Goal: Information Seeking & Learning: Learn about a topic

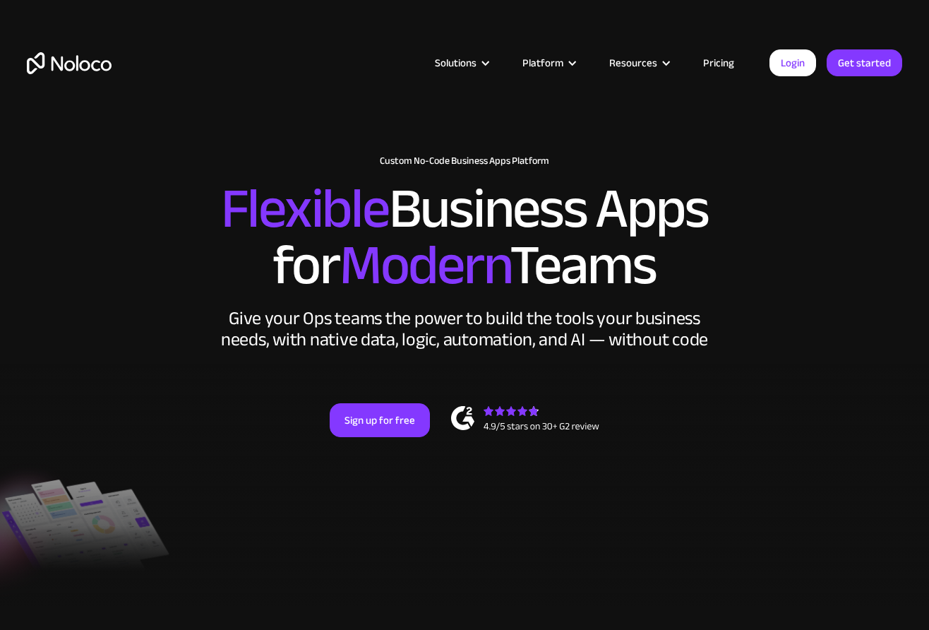
click at [727, 62] on link "Pricing" at bounding box center [719, 63] width 66 height 18
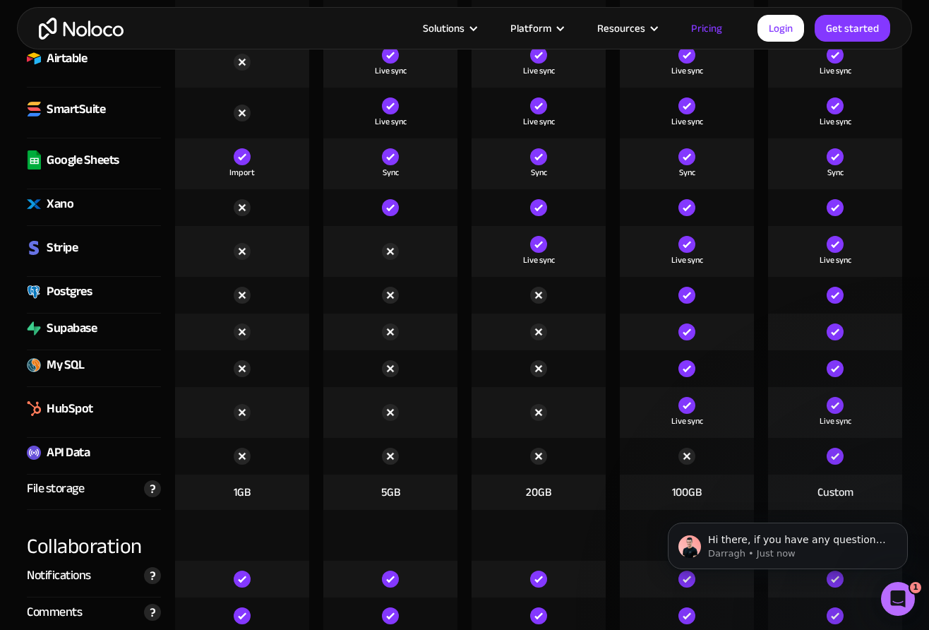
scroll to position [2111, 0]
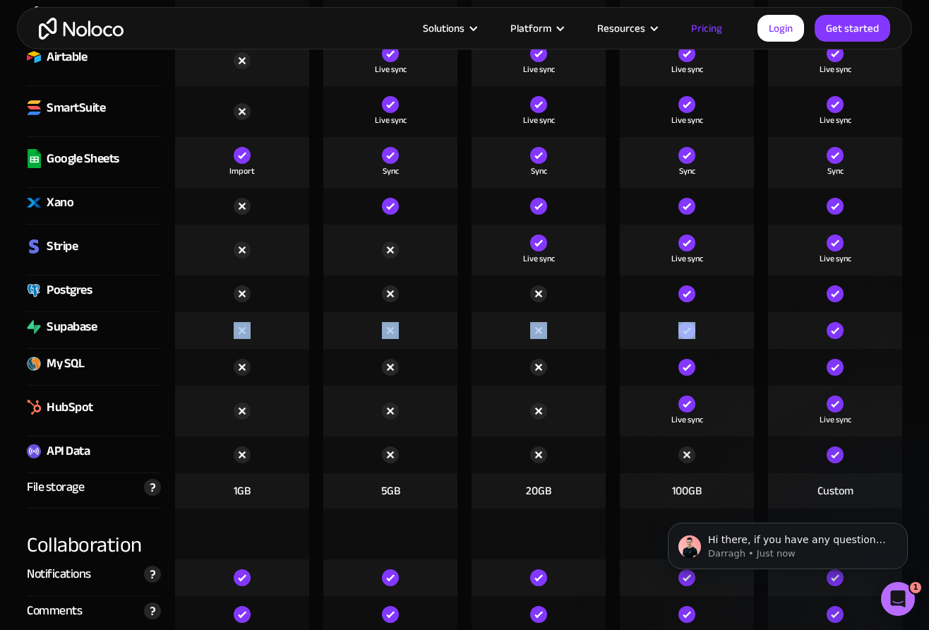
drag, startPoint x: 730, startPoint y: 335, endPoint x: 210, endPoint y: 337, distance: 519.7
click at [210, 337] on div "Supabase" at bounding box center [465, 330] width 890 height 37
click at [601, 399] on div at bounding box center [539, 411] width 134 height 51
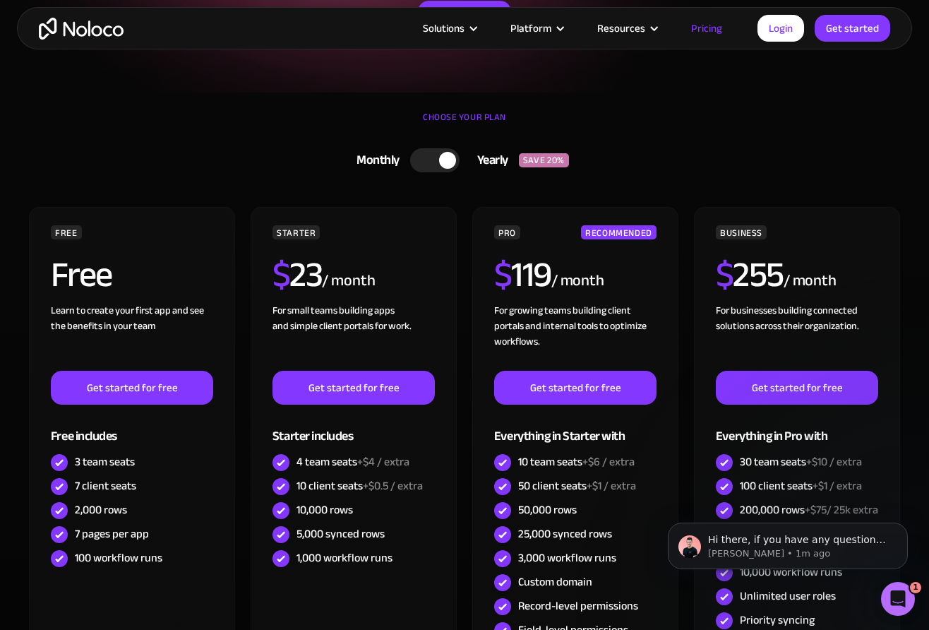
scroll to position [257, 0]
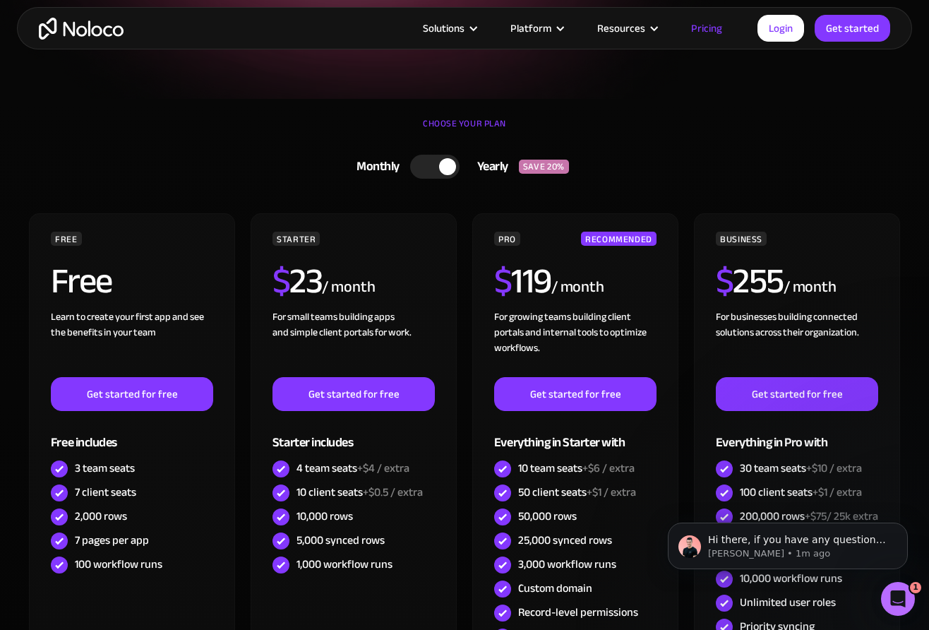
click at [439, 166] on div at bounding box center [447, 166] width 17 height 17
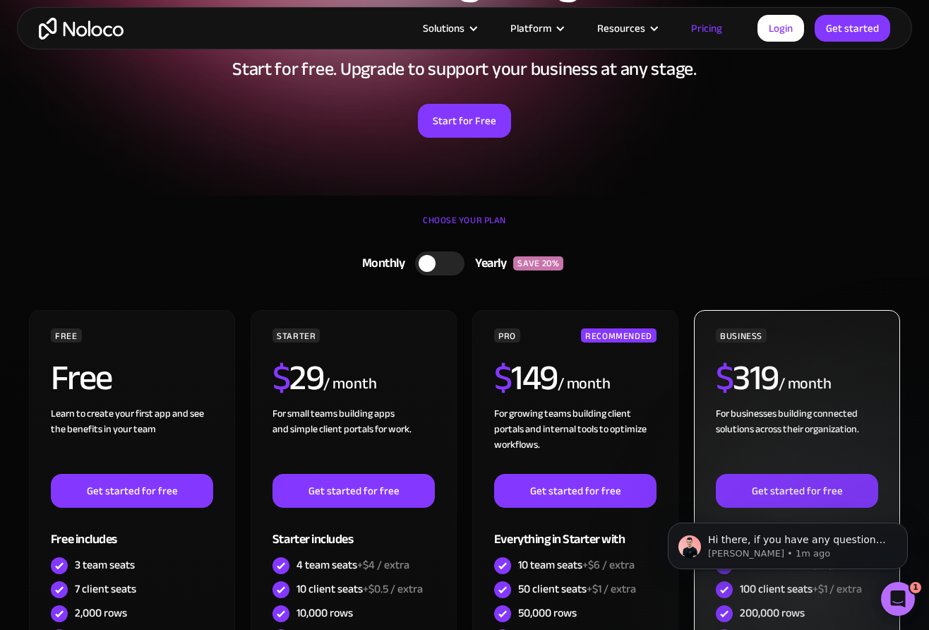
scroll to position [0, 0]
